Goal: Transaction & Acquisition: Purchase product/service

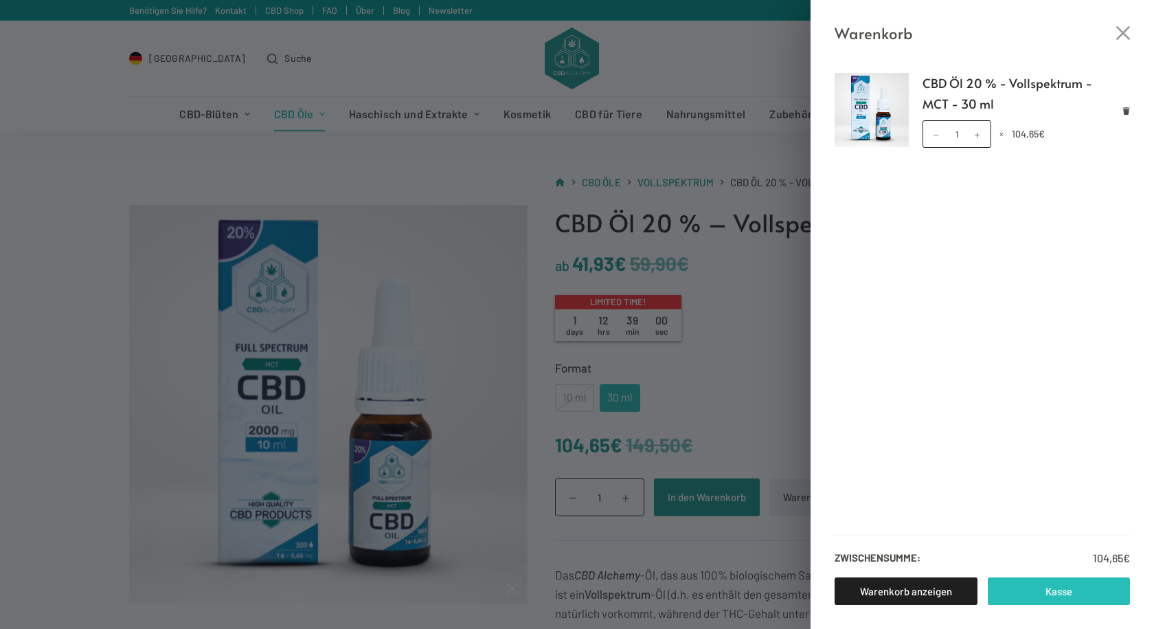
click at [1051, 588] on link "Kasse" at bounding box center [1059, 590] width 143 height 27
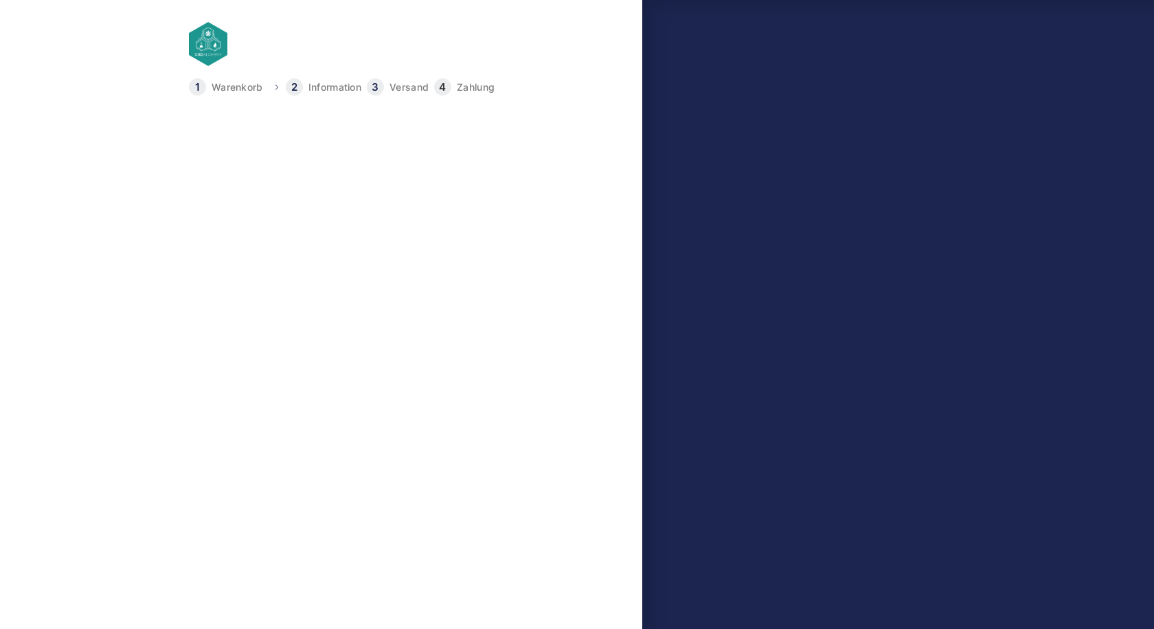
type input "[EMAIL_ADDRESS][DOMAIN_NAME]"
type input "Deny"
type input "[PERSON_NAME]"
type input "[STREET_ADDRESS]"
type input "21149"
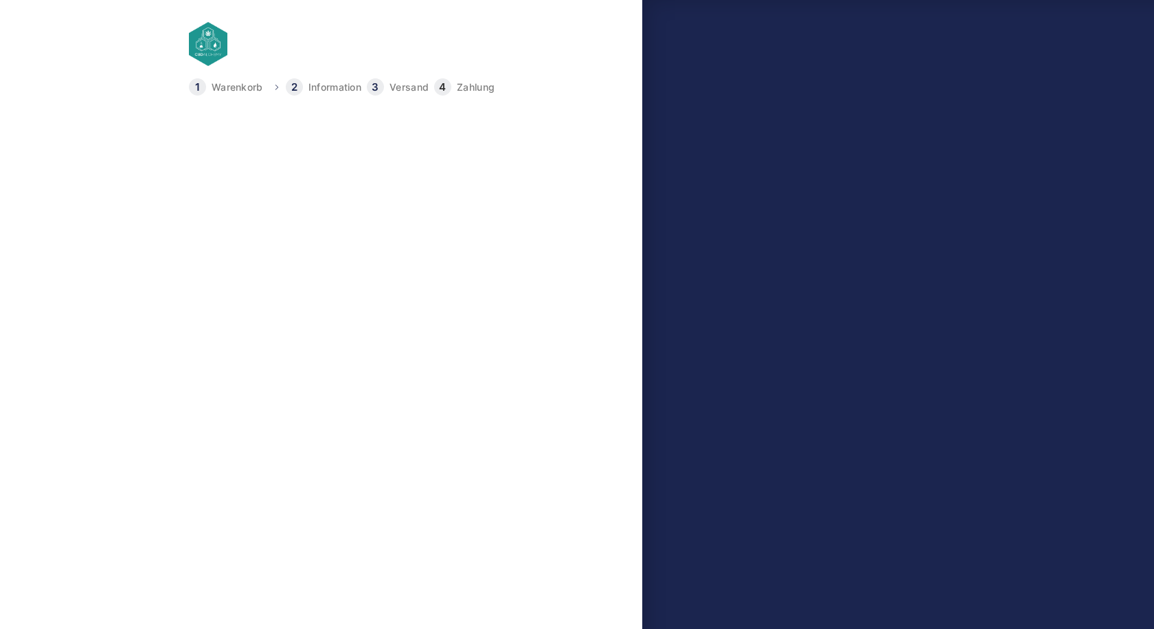
type input "[GEOGRAPHIC_DATA]"
type input "[PHONE_NUMBER]"
select select "DE-BE"
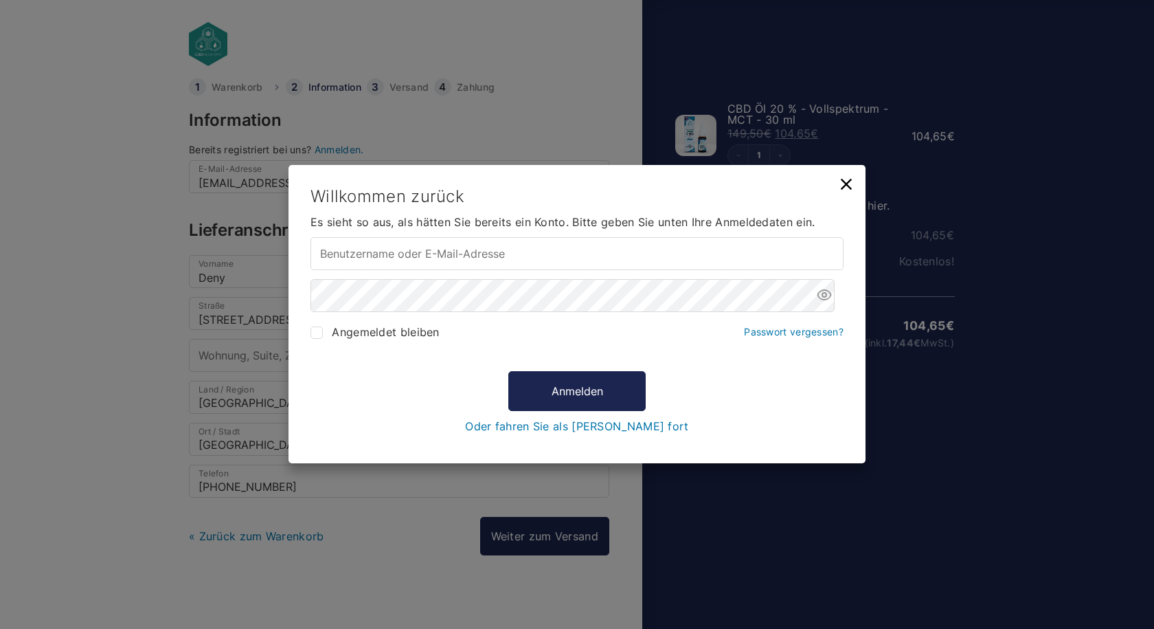
type input "[EMAIL_ADDRESS][DOMAIN_NAME]"
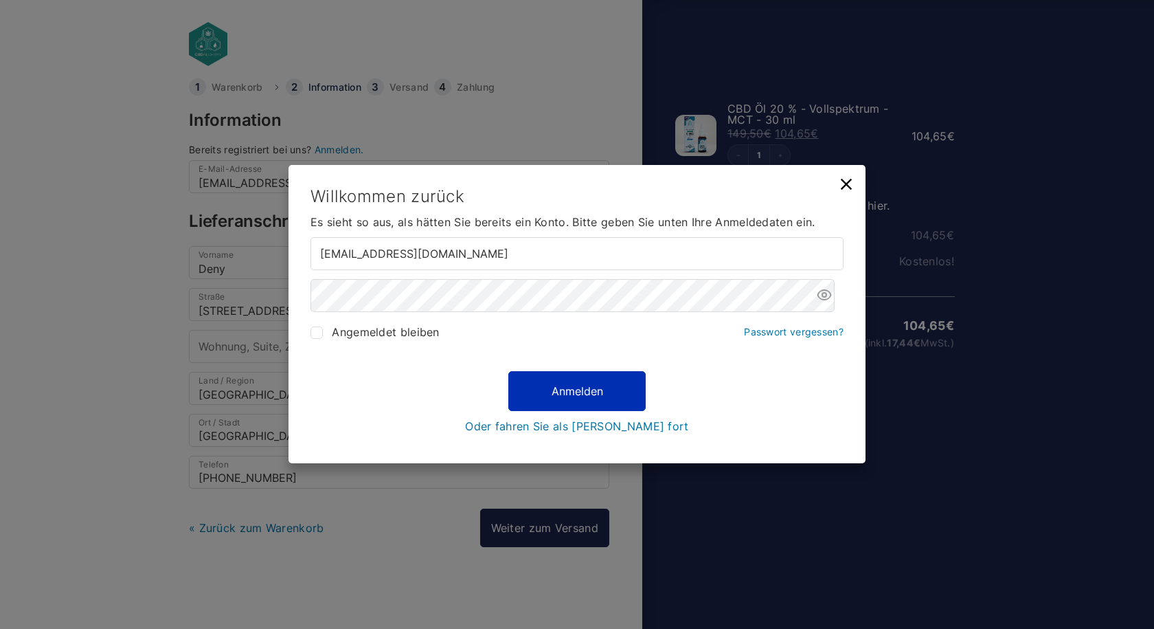
click at [594, 391] on button "Anmelden" at bounding box center [577, 391] width 137 height 40
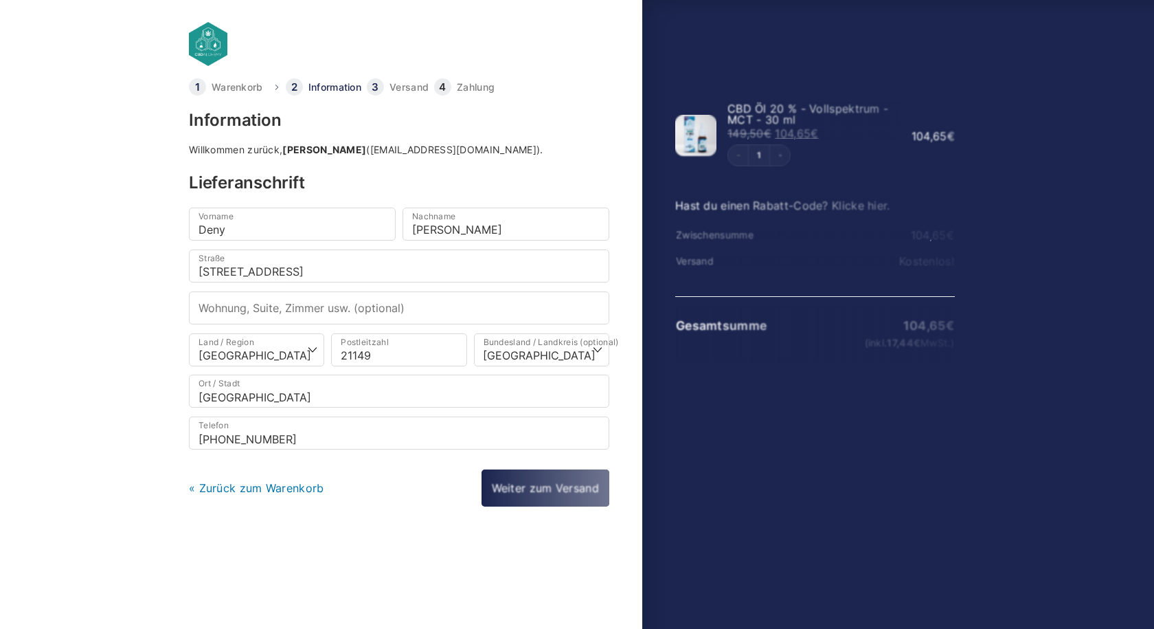
select select "DE-HH"
